Goal: Communication & Community: Answer question/provide support

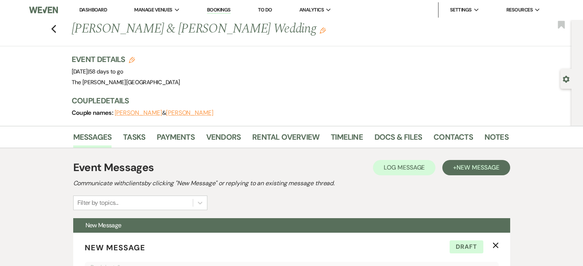
select select "5256"
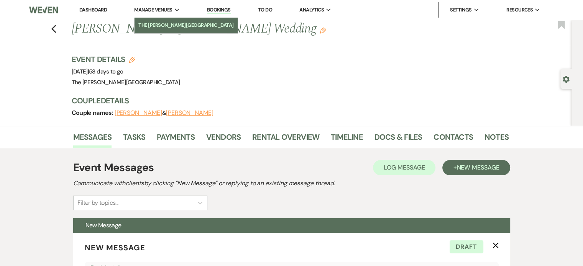
click at [161, 24] on li "The [PERSON_NAME][GEOGRAPHIC_DATA]" at bounding box center [185, 25] width 95 height 8
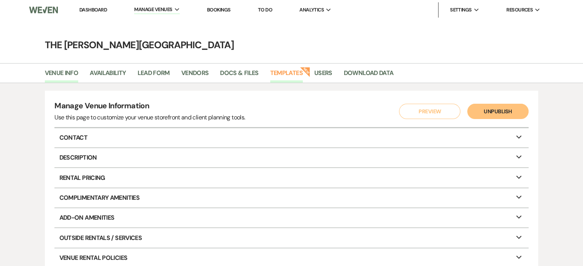
click at [290, 72] on link "Templates" at bounding box center [286, 75] width 33 height 15
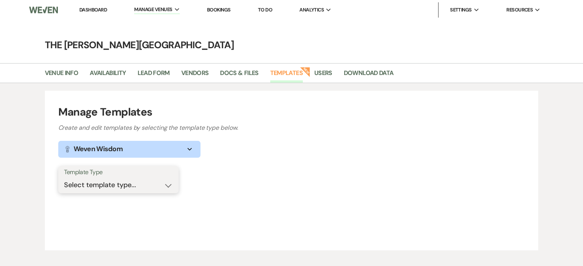
click at [163, 184] on select "Select template type... Task List Message Templates Payment Plan Inventory Item…" at bounding box center [118, 185] width 109 height 15
select select "Task List"
click at [64, 178] on select "Select template type... Task List Message Templates Payment Plan Inventory Item…" at bounding box center [118, 185] width 109 height 15
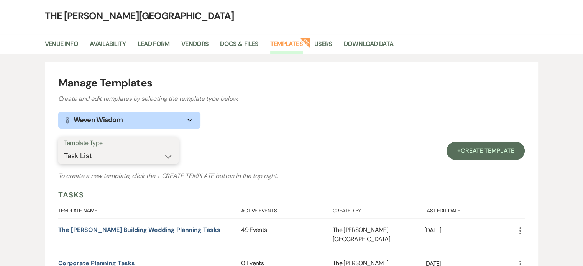
scroll to position [52, 0]
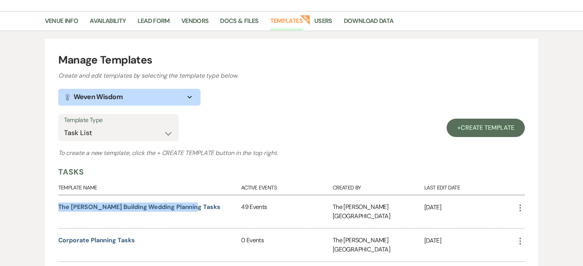
drag, startPoint x: 192, startPoint y: 207, endPoint x: 57, endPoint y: 205, distance: 134.9
click at [57, 205] on div "Manage Templates Create and edit templates by selecting the template type below…" at bounding box center [292, 186] width 494 height 295
copy link "The [PERSON_NAME] Building Wedding Planning Tasks"
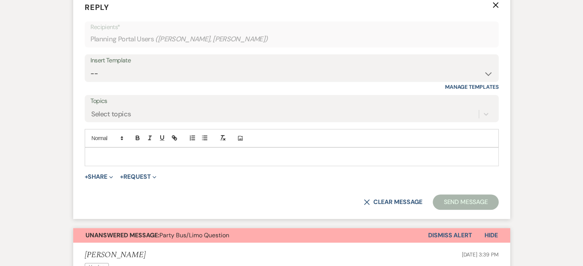
scroll to position [331, 0]
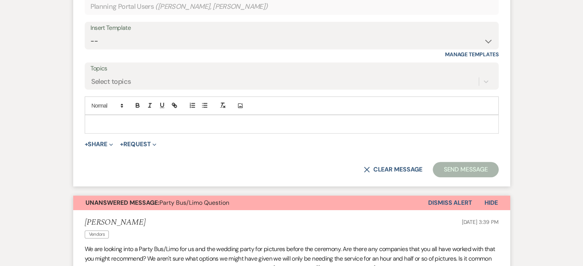
click at [415, 123] on p at bounding box center [292, 124] width 402 height 8
click at [466, 165] on button "Send Message" at bounding box center [466, 169] width 66 height 15
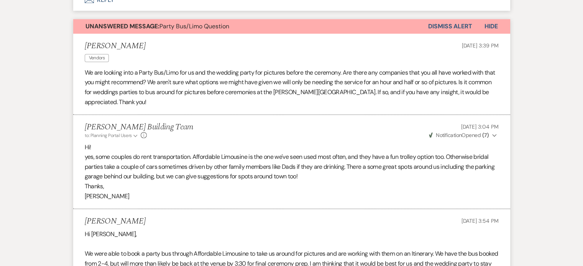
scroll to position [262, 0]
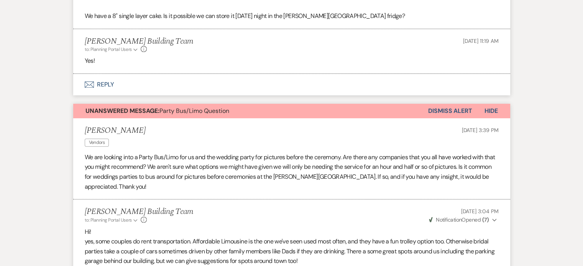
click at [492, 112] on span "Hide" at bounding box center [490, 111] width 13 height 8
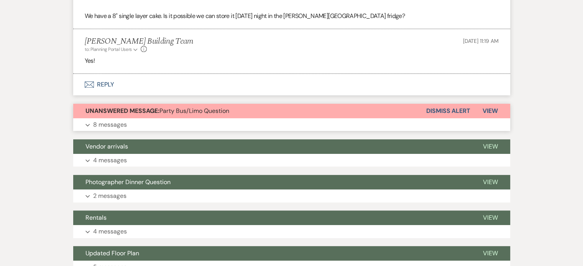
click at [448, 108] on button "Dismiss Alert" at bounding box center [448, 111] width 44 height 15
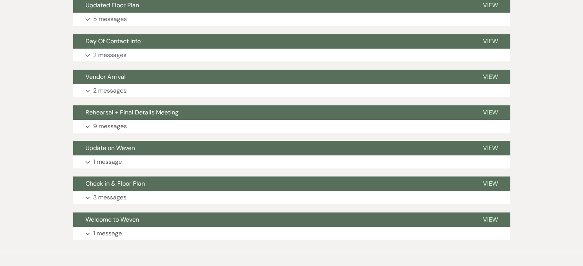
scroll to position [0, 0]
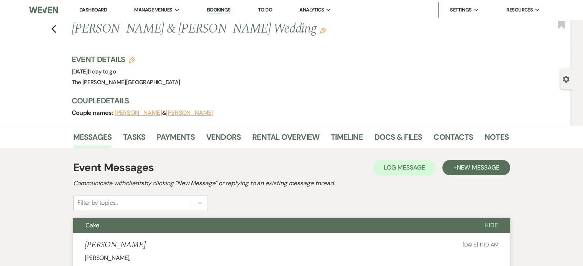
click at [98, 9] on link "Dashboard" at bounding box center [93, 10] width 28 height 7
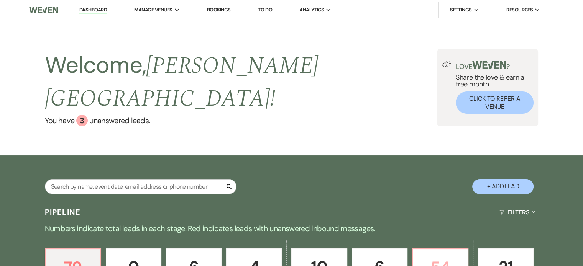
click at [451, 255] on p "54" at bounding box center [440, 268] width 46 height 26
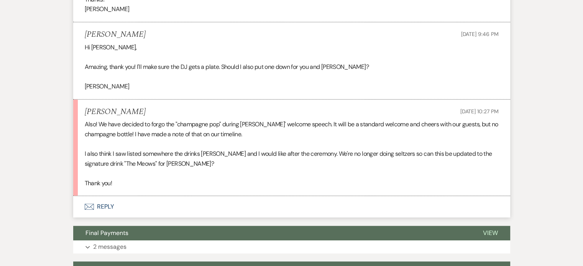
scroll to position [572, 0]
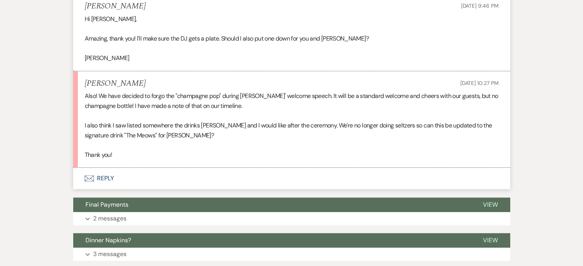
click at [101, 182] on button "Envelope Reply" at bounding box center [291, 178] width 437 height 21
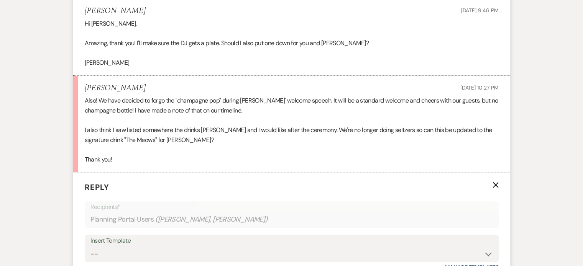
scroll to position [693, 0]
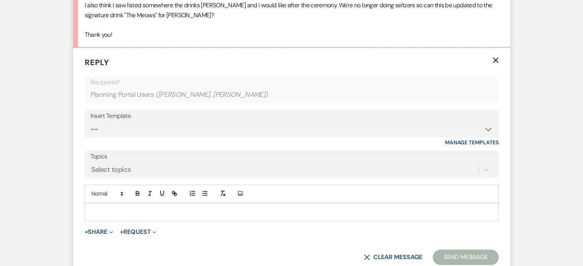
click at [356, 215] on p at bounding box center [292, 212] width 402 height 8
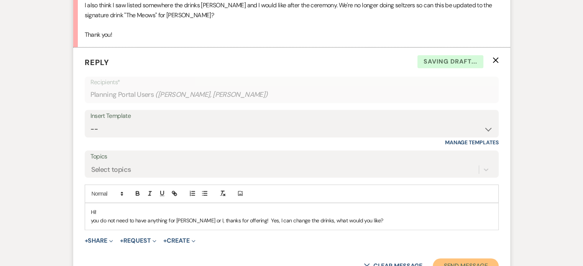
click at [453, 262] on button "Send Message" at bounding box center [466, 266] width 66 height 15
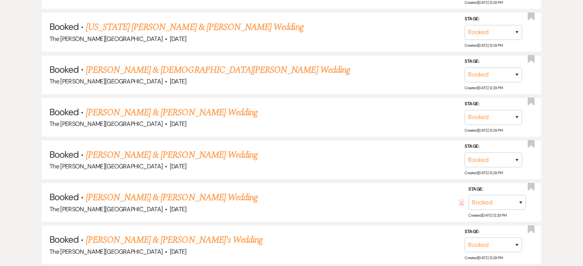
scroll to position [233, 0]
